Goal: Navigation & Orientation: Find specific page/section

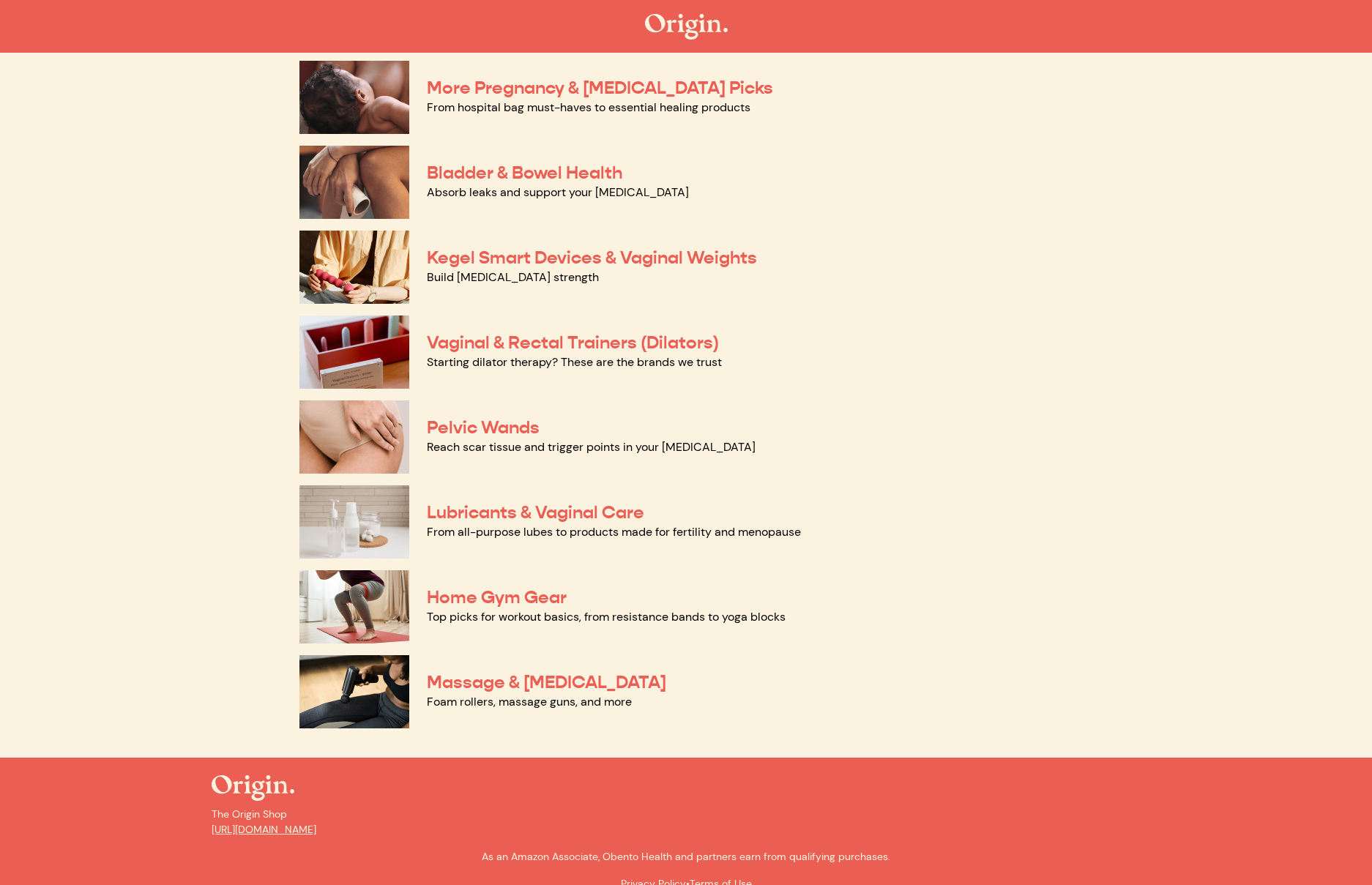
scroll to position [401, 0]
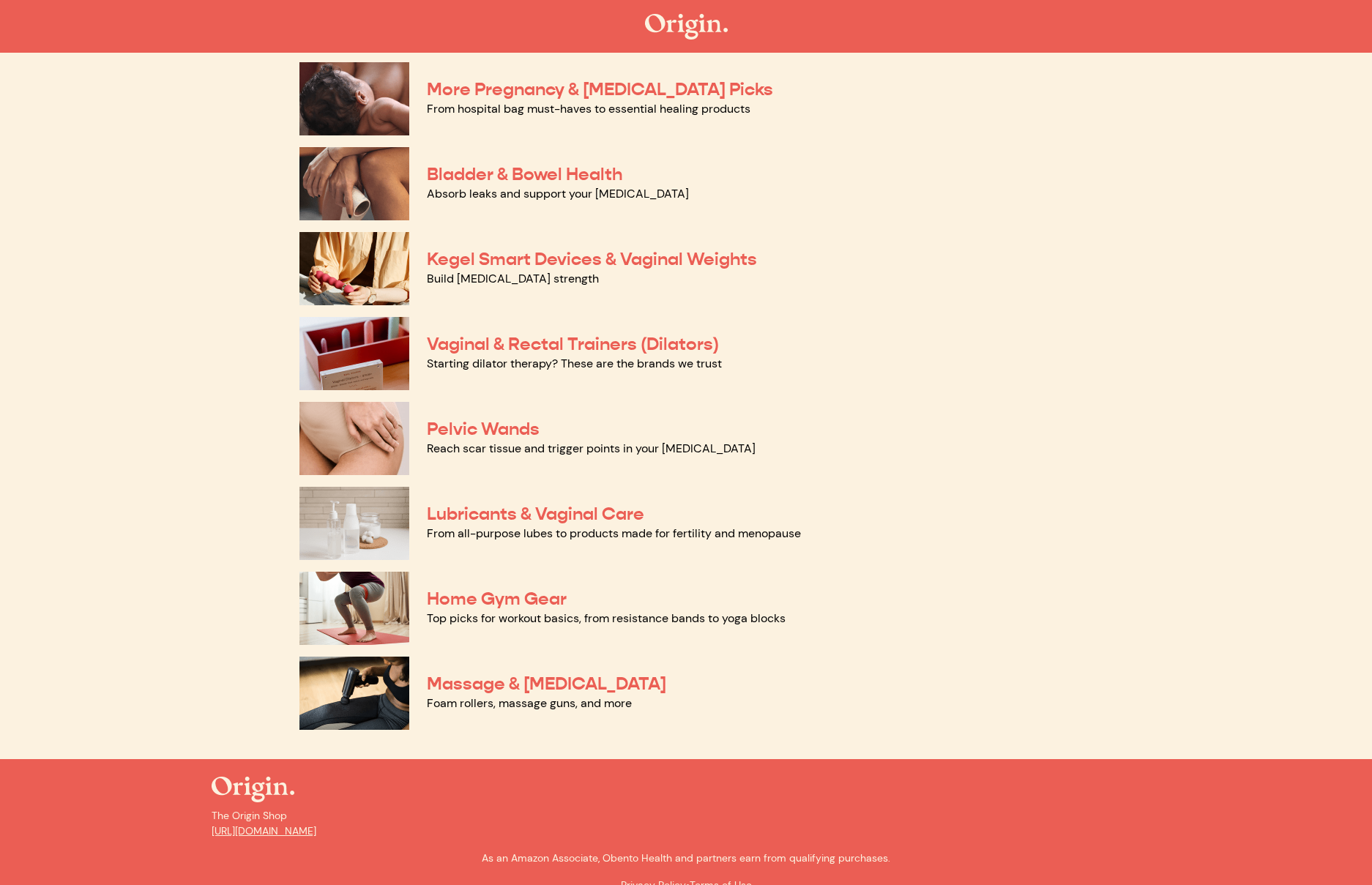
click at [554, 517] on link "Lubricants & Vaginal Care" at bounding box center [535, 513] width 217 height 22
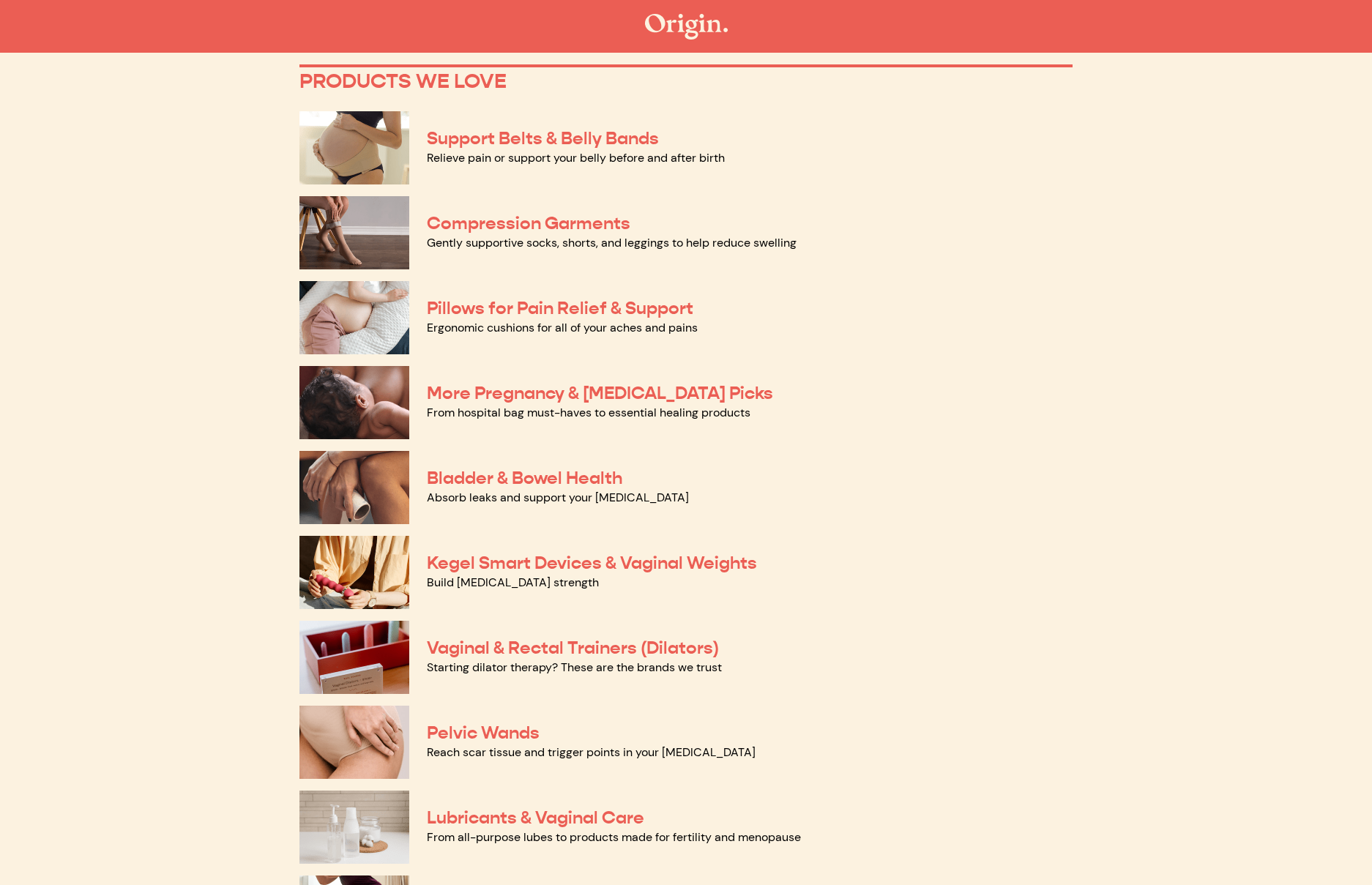
scroll to position [93, 0]
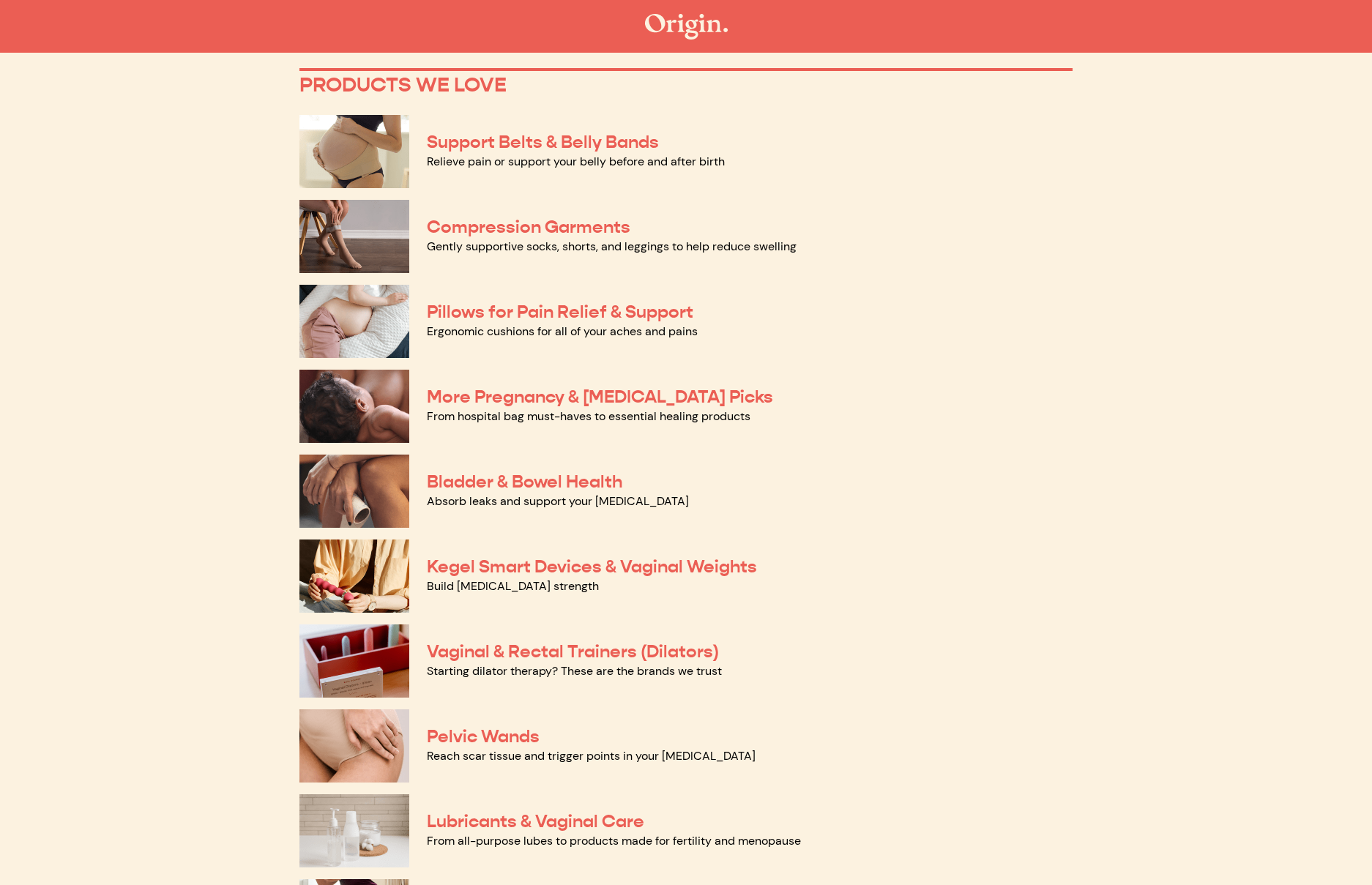
click at [549, 403] on link "More Pregnancy & Postpartum Picks" at bounding box center [600, 397] width 346 height 22
click at [593, 480] on link "Bladder & Bowel Health" at bounding box center [524, 481] width 196 height 22
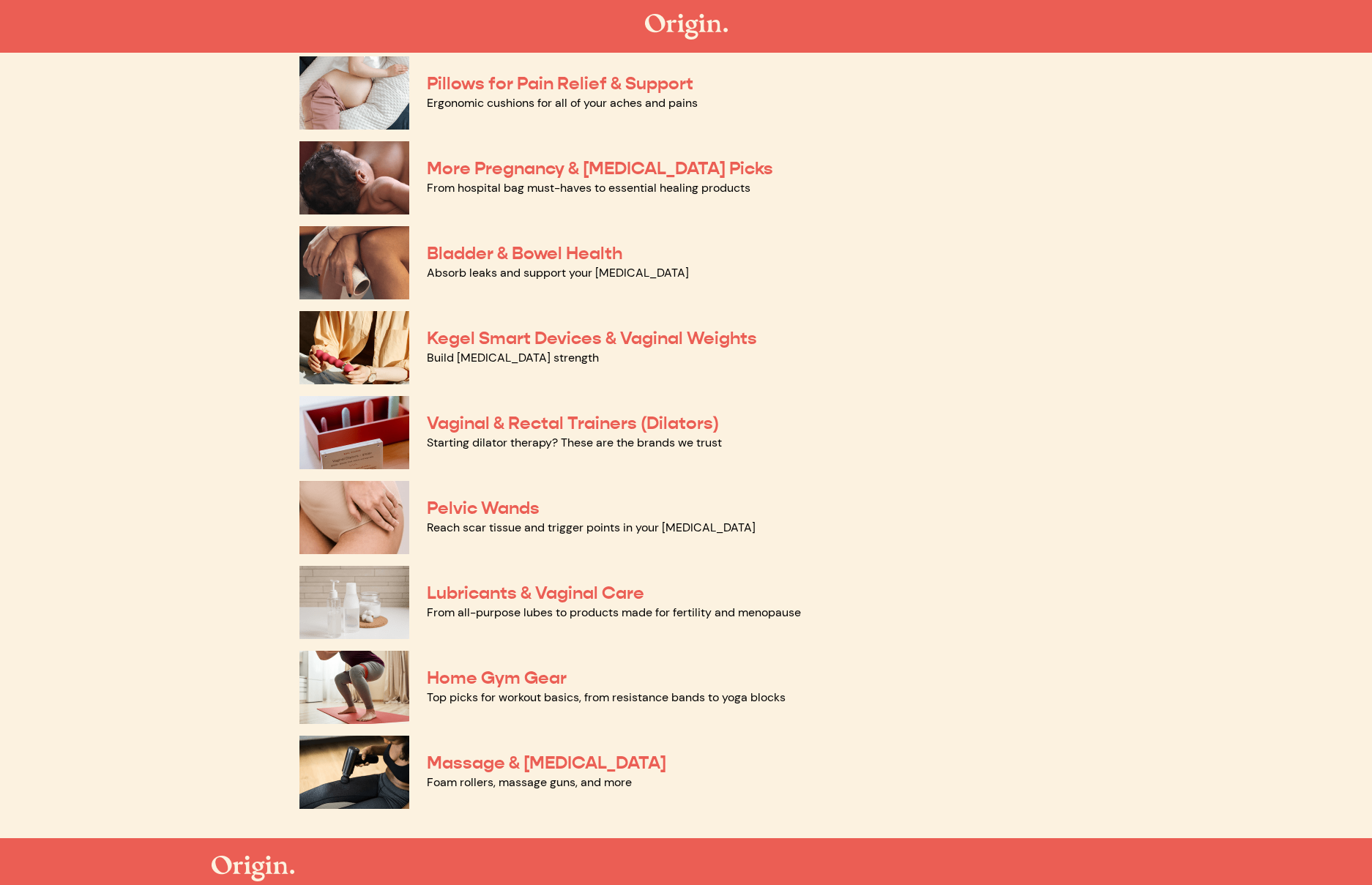
scroll to position [322, 0]
click at [498, 604] on link "From all-purpose lubes to products made for fertility and menopause" at bounding box center [613, 612] width 374 height 15
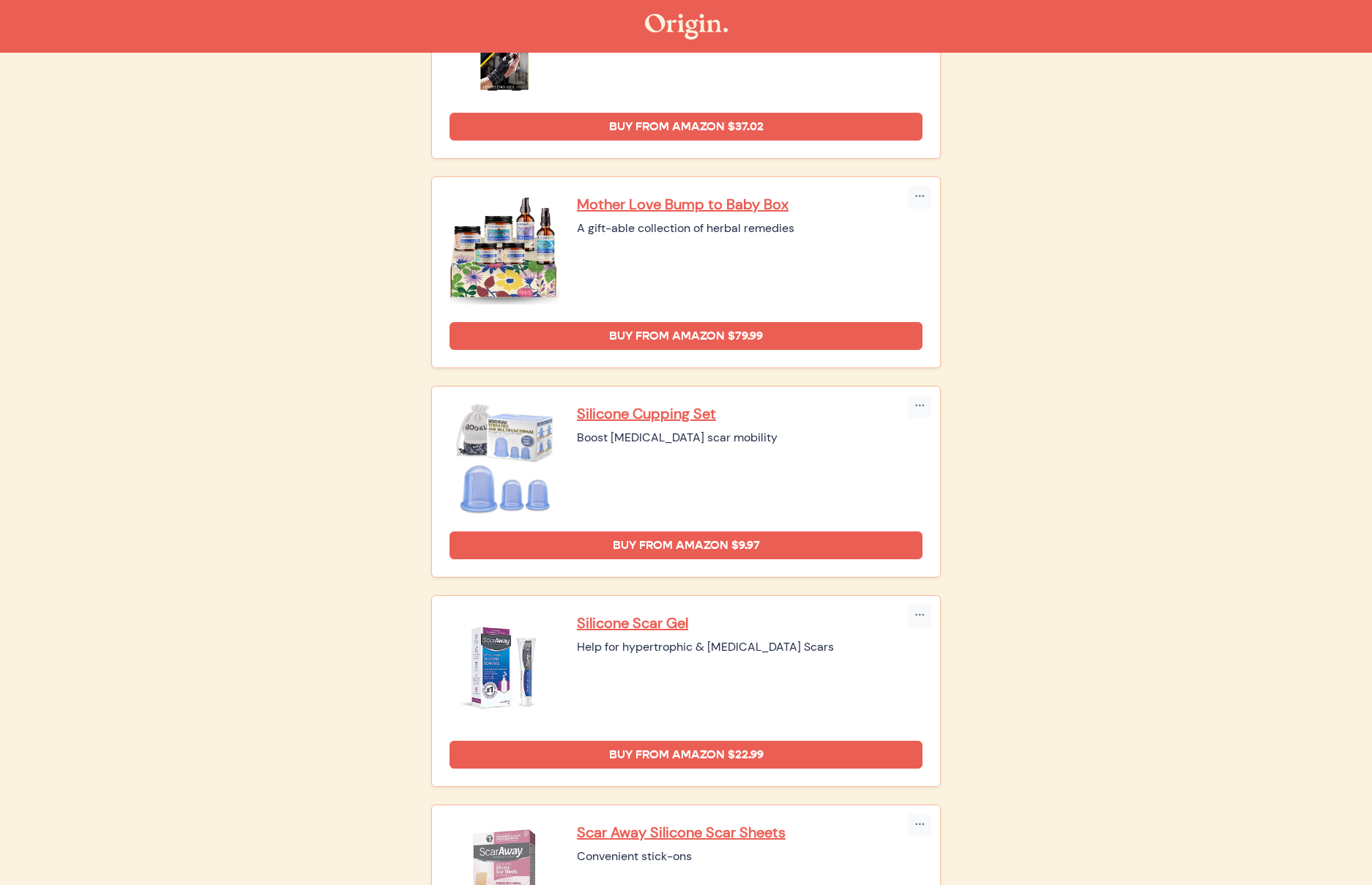
scroll to position [1870, 0]
